Goal: Task Accomplishment & Management: Manage account settings

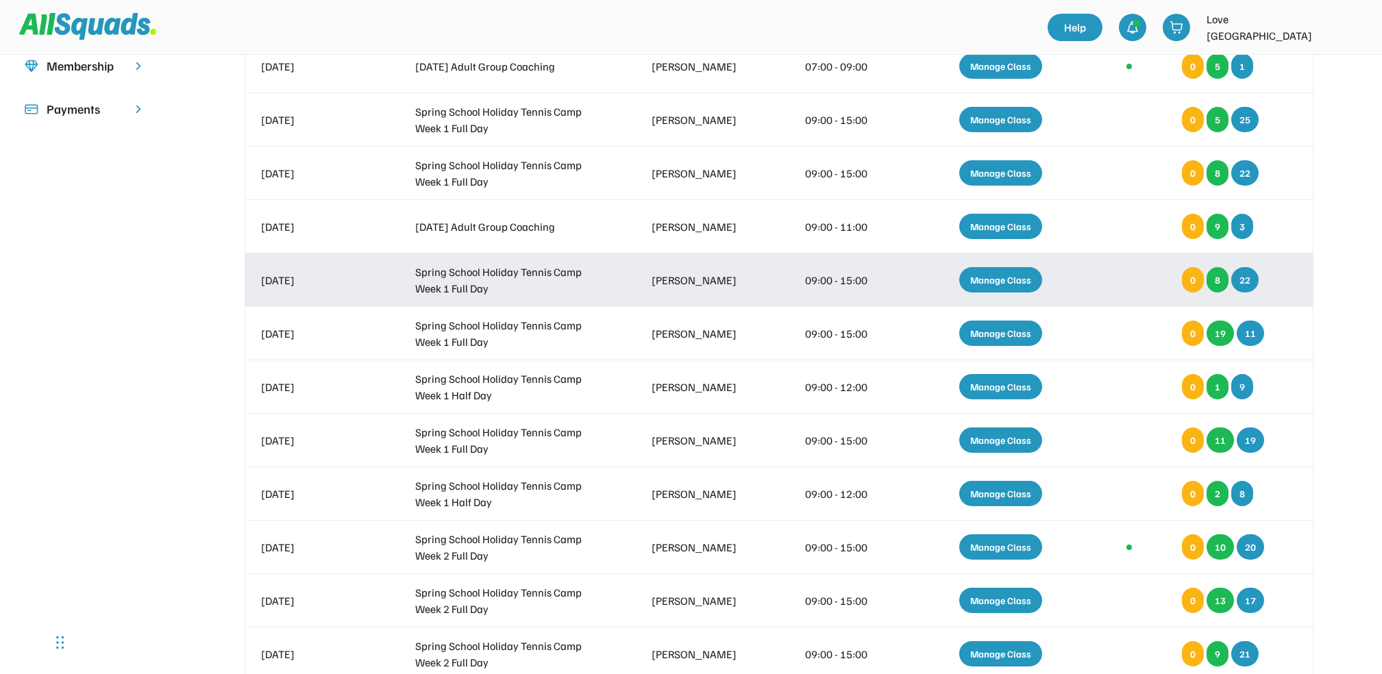
scroll to position [365, 0]
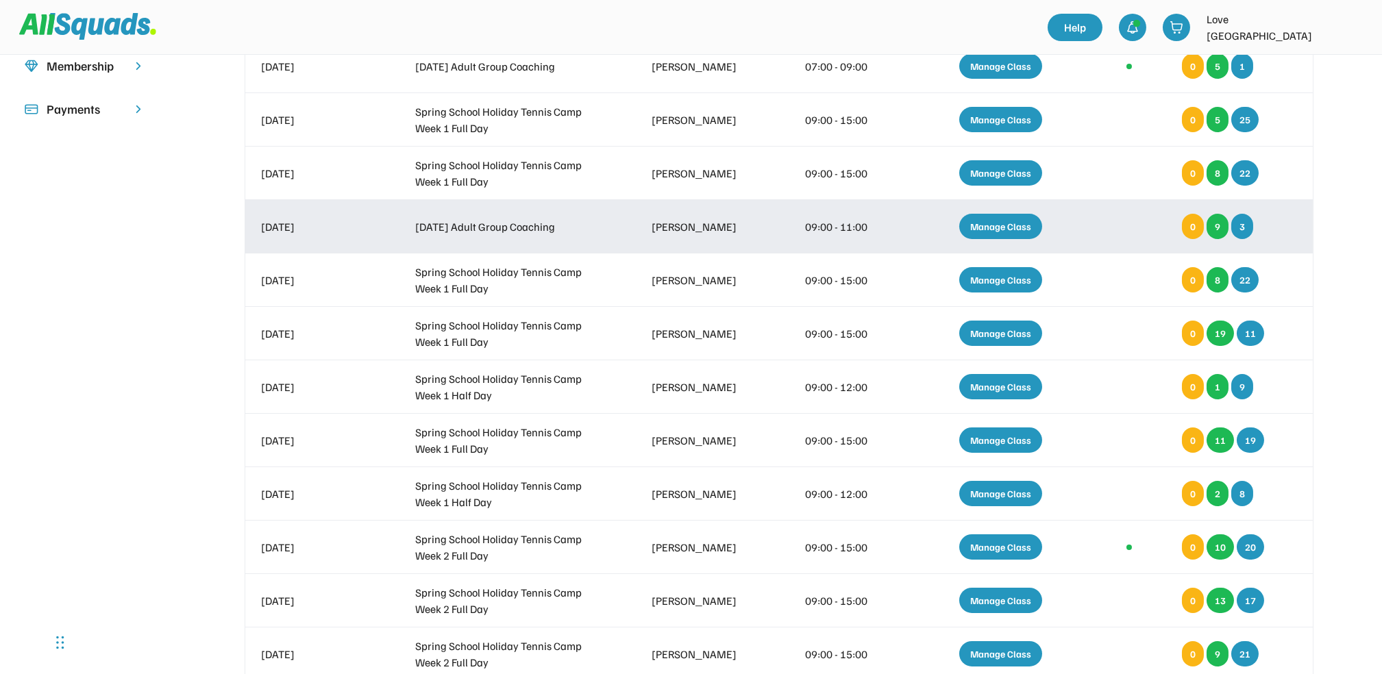
click at [983, 228] on div "Manage Class" at bounding box center [1001, 226] width 83 height 25
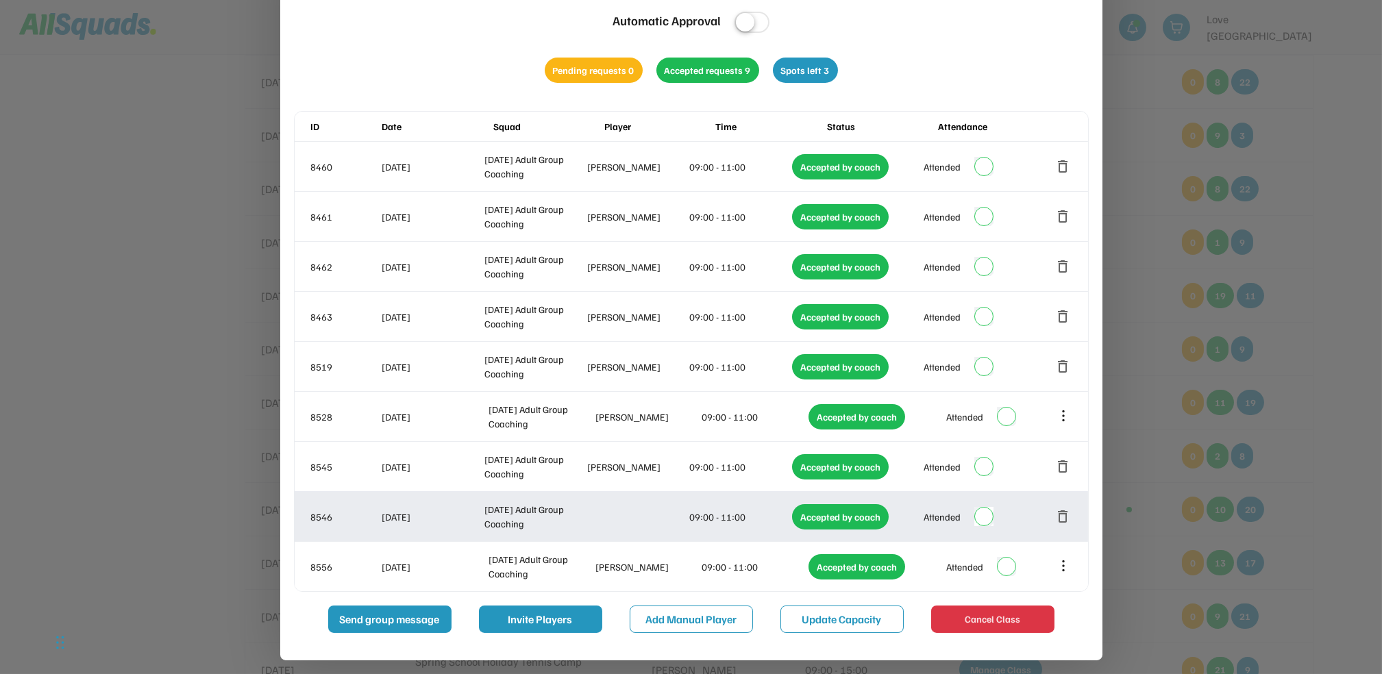
scroll to position [182, 0]
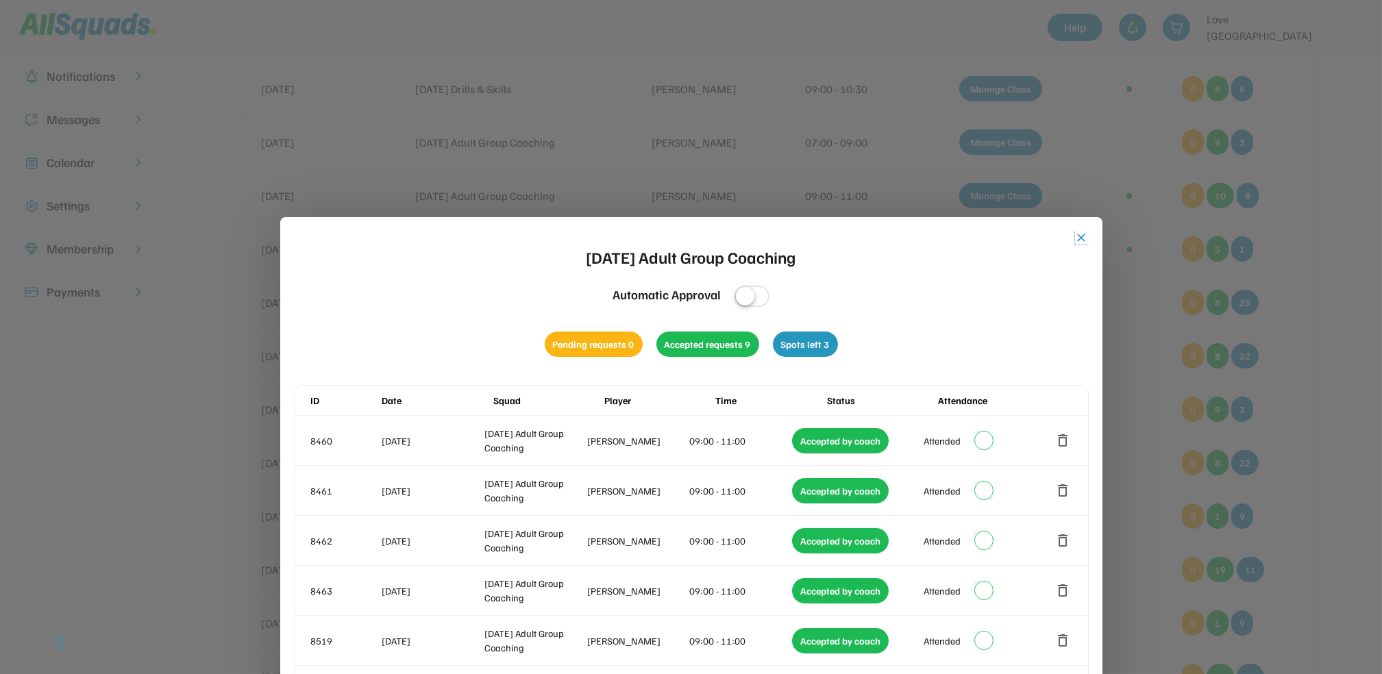
click at [1079, 237] on button "close" at bounding box center [1082, 238] width 14 height 14
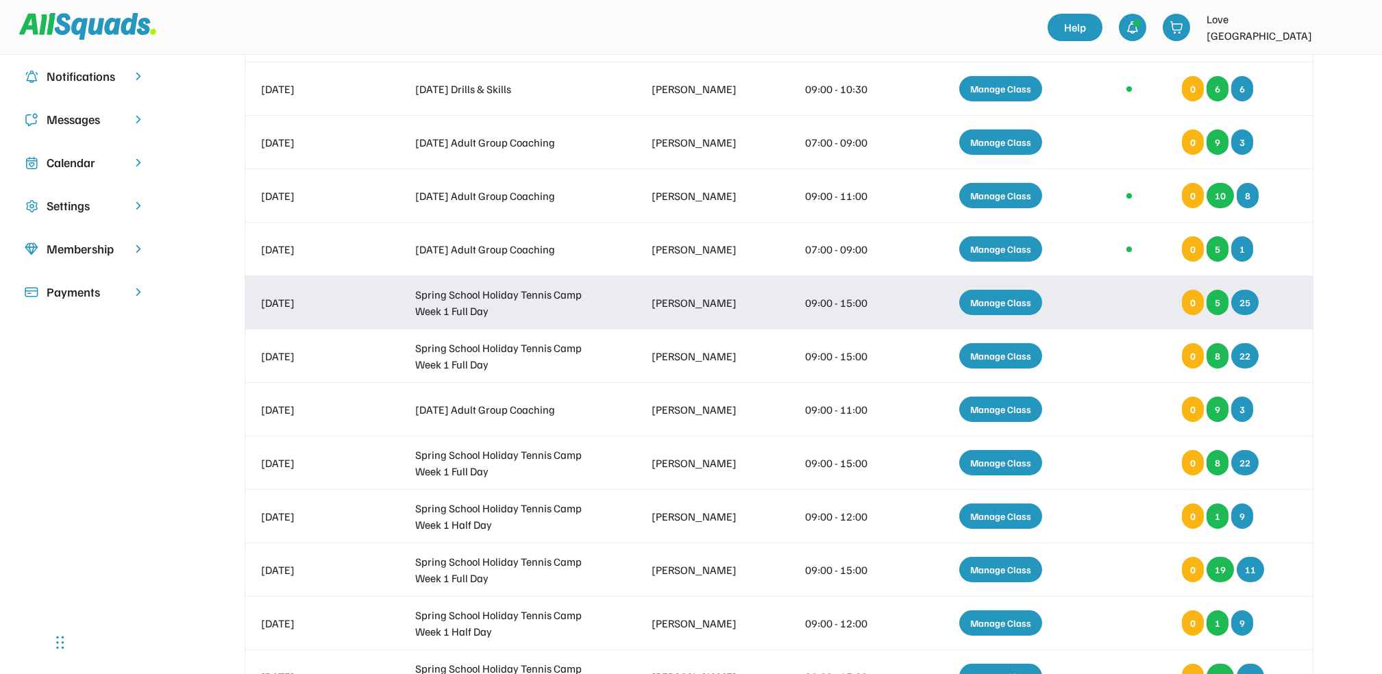
scroll to position [0, 0]
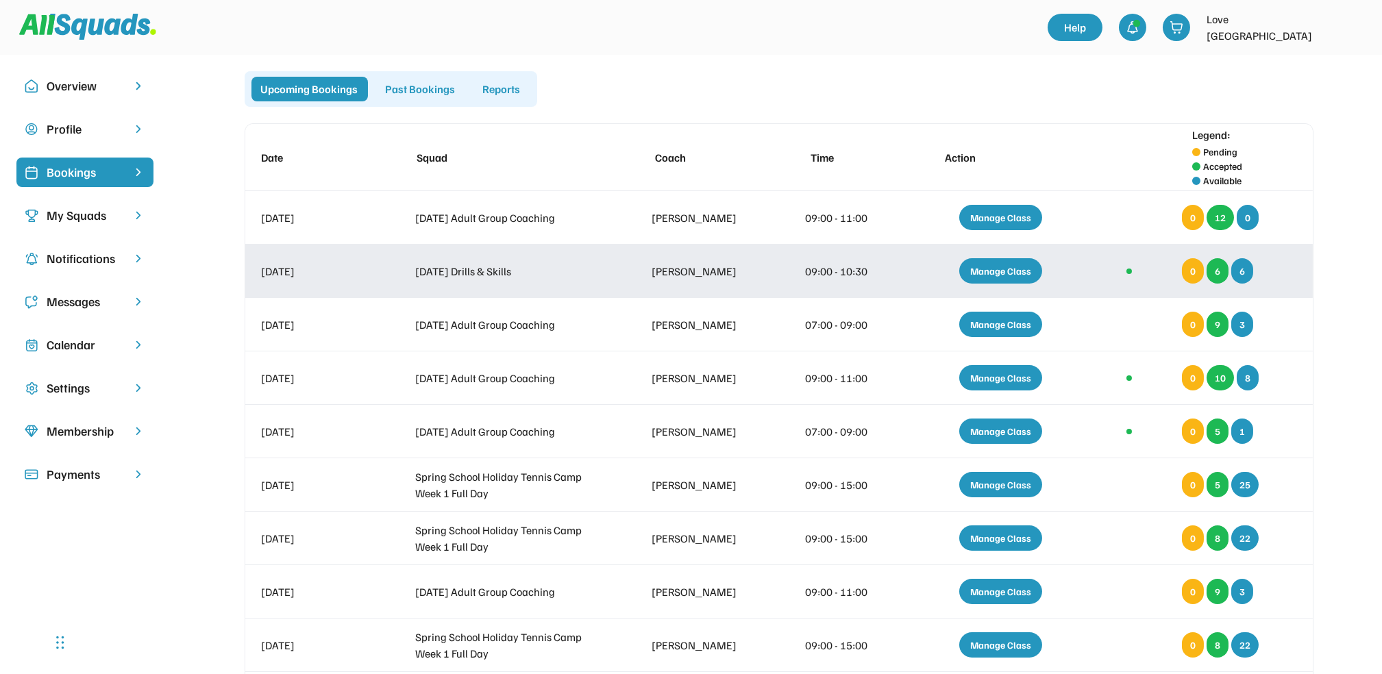
click at [1011, 266] on div "Manage Class" at bounding box center [1001, 270] width 83 height 25
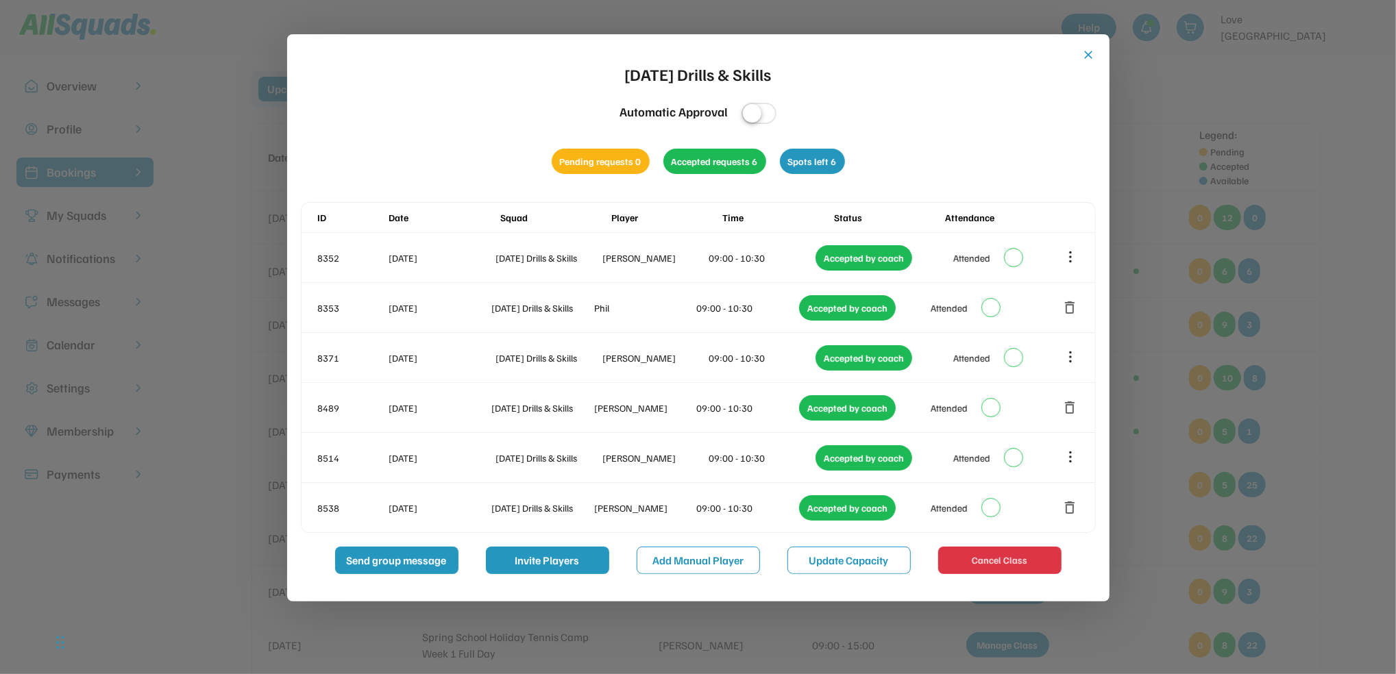
click at [1091, 58] on button "close" at bounding box center [1089, 55] width 14 height 14
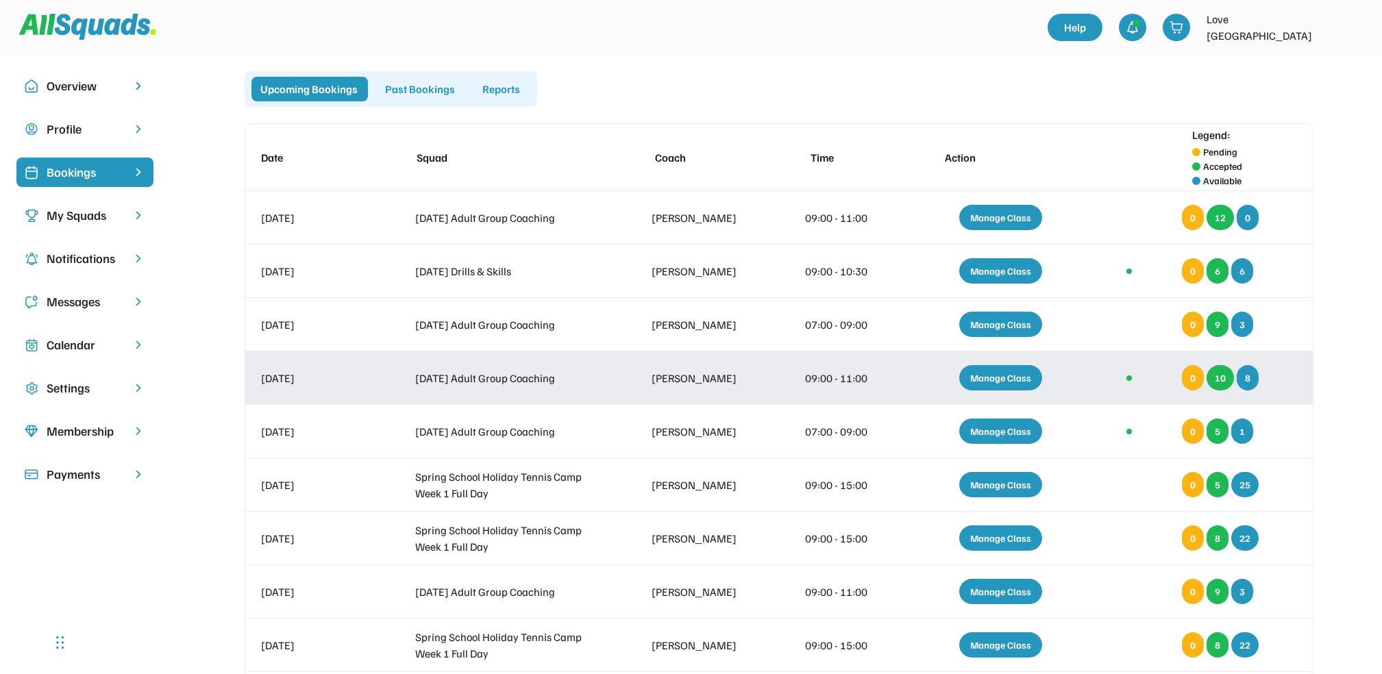
click at [981, 373] on div "Manage Class" at bounding box center [1001, 377] width 83 height 25
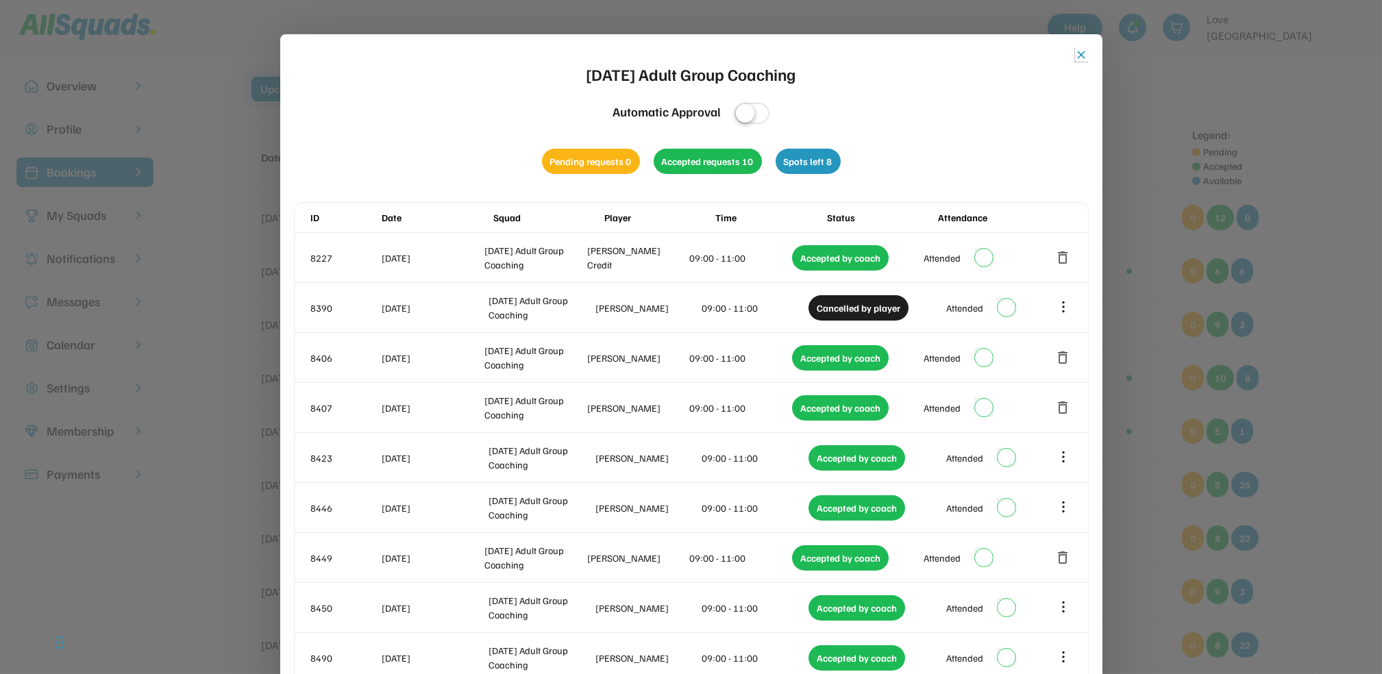
click at [1086, 51] on button "close" at bounding box center [1082, 55] width 14 height 14
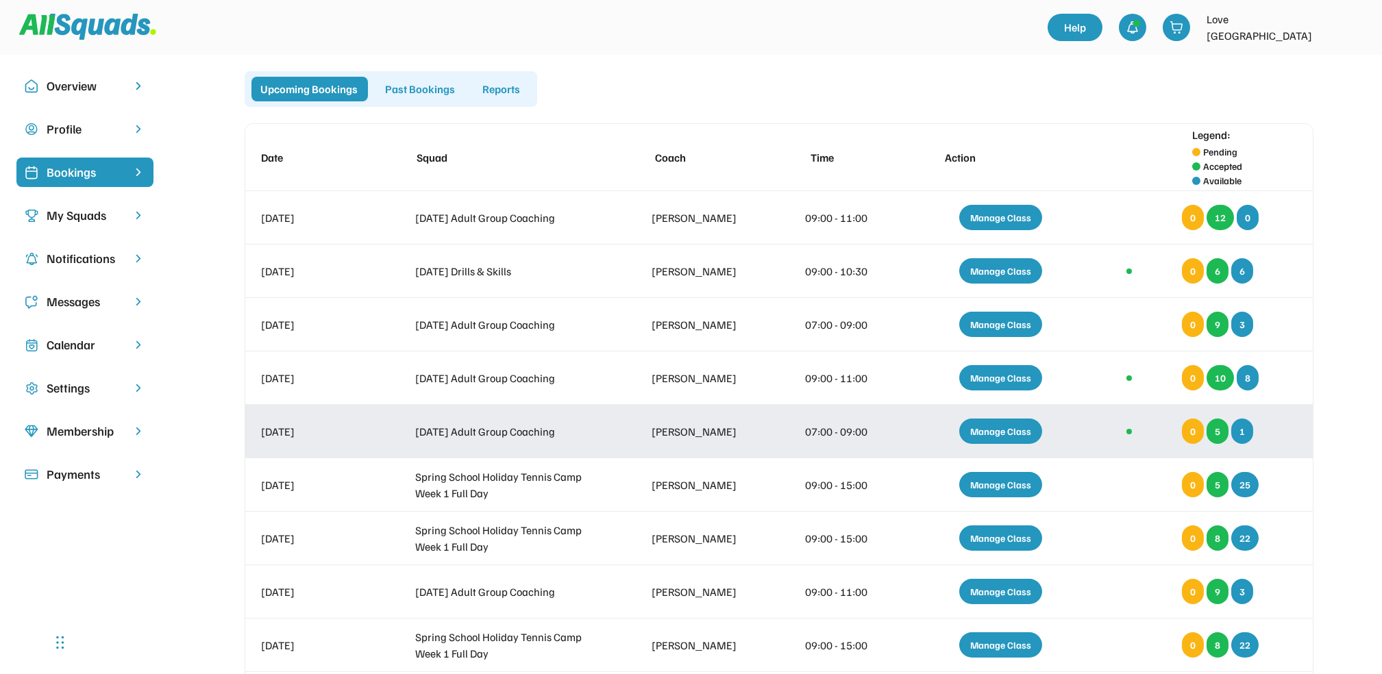
click at [968, 433] on div "Manage Class" at bounding box center [1001, 431] width 83 height 25
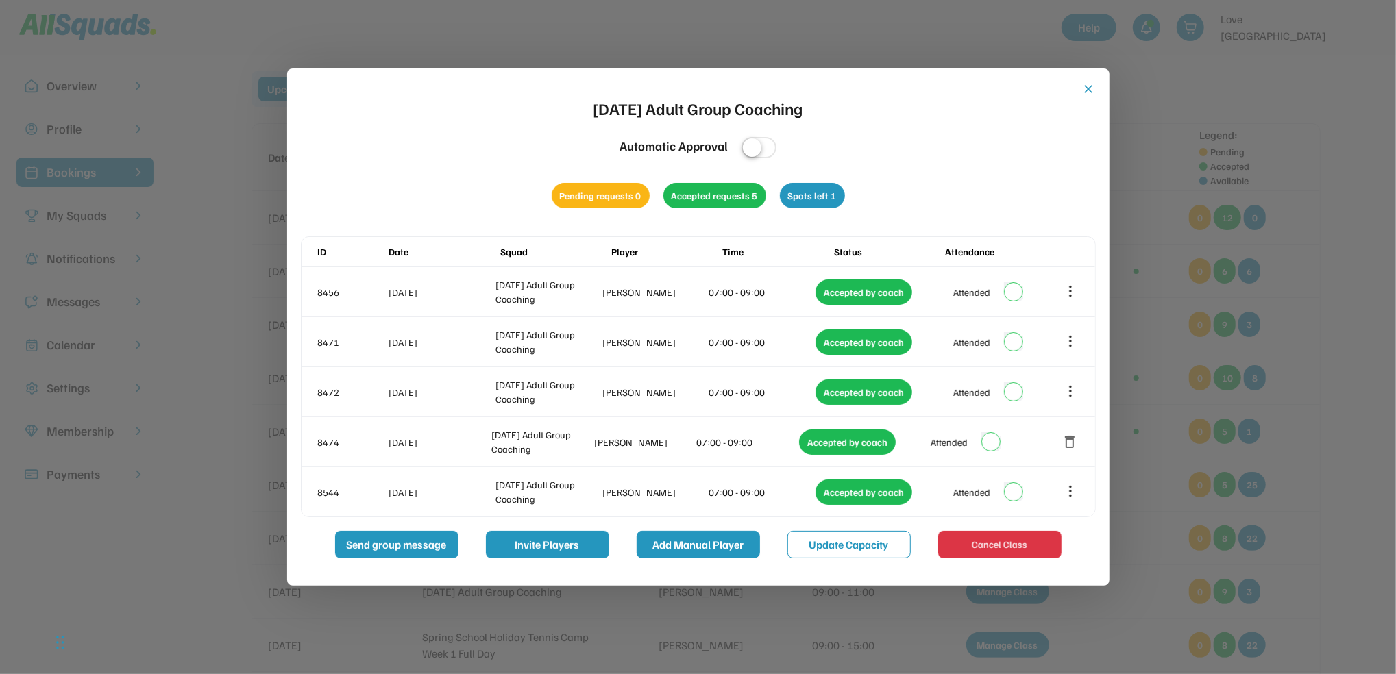
click at [692, 545] on button "Add Manual Player" at bounding box center [698, 544] width 123 height 27
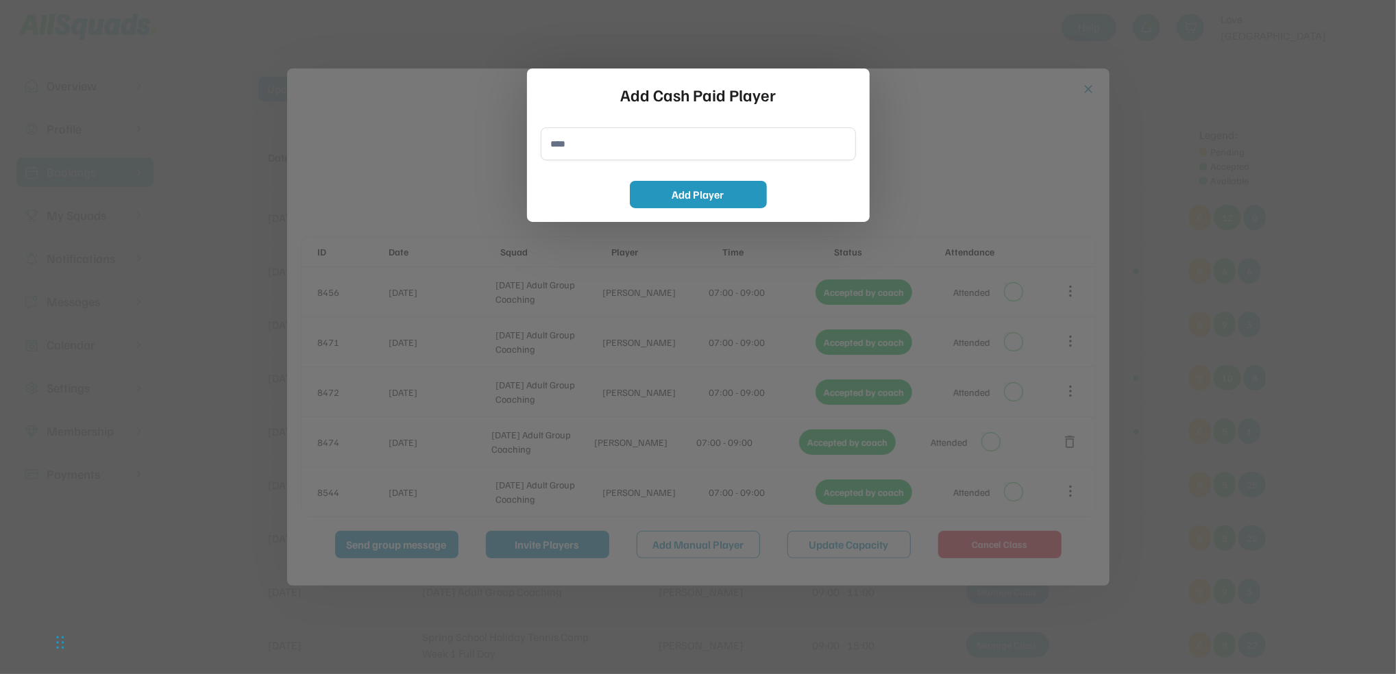
click at [636, 150] on input "input" at bounding box center [698, 143] width 315 height 33
type input "**********"
click at [702, 210] on div "Add Cash Paid Player Add Player" at bounding box center [698, 146] width 343 height 154
click at [702, 204] on button "Add Player" at bounding box center [698, 194] width 137 height 27
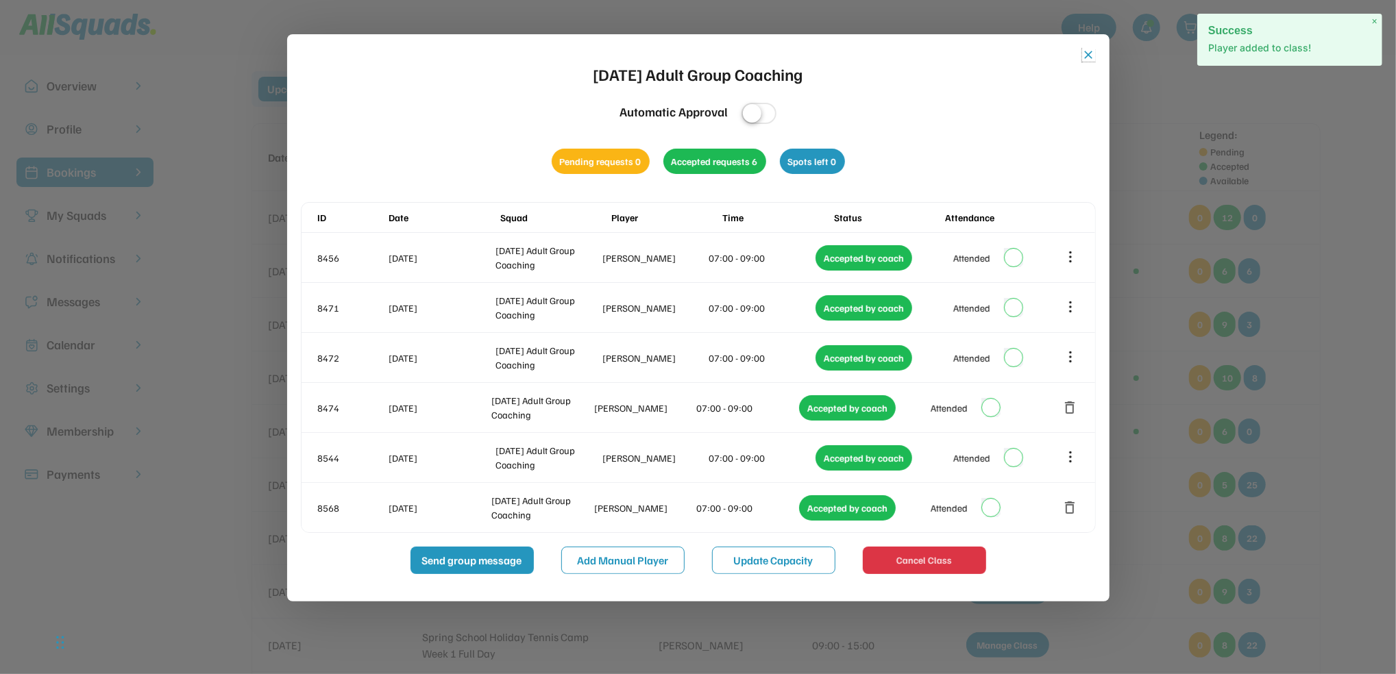
click at [1091, 48] on button "close" at bounding box center [1089, 55] width 14 height 14
